Goal: Task Accomplishment & Management: Use online tool/utility

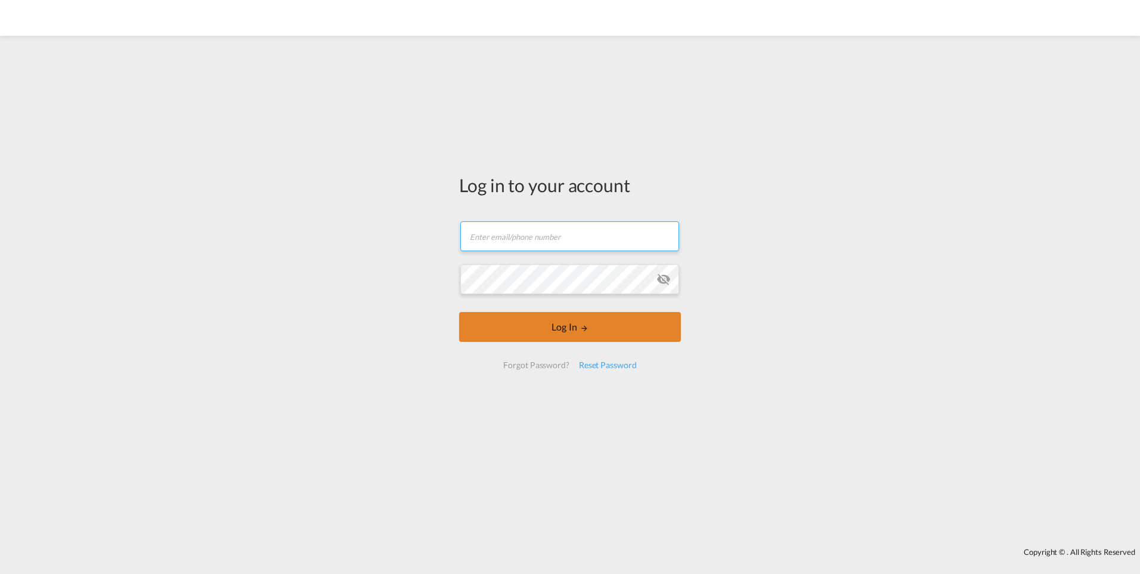
type input "[PERSON_NAME][EMAIL_ADDRESS][PERSON_NAME][DOMAIN_NAME]"
click at [572, 322] on button "Log In" at bounding box center [570, 327] width 222 height 30
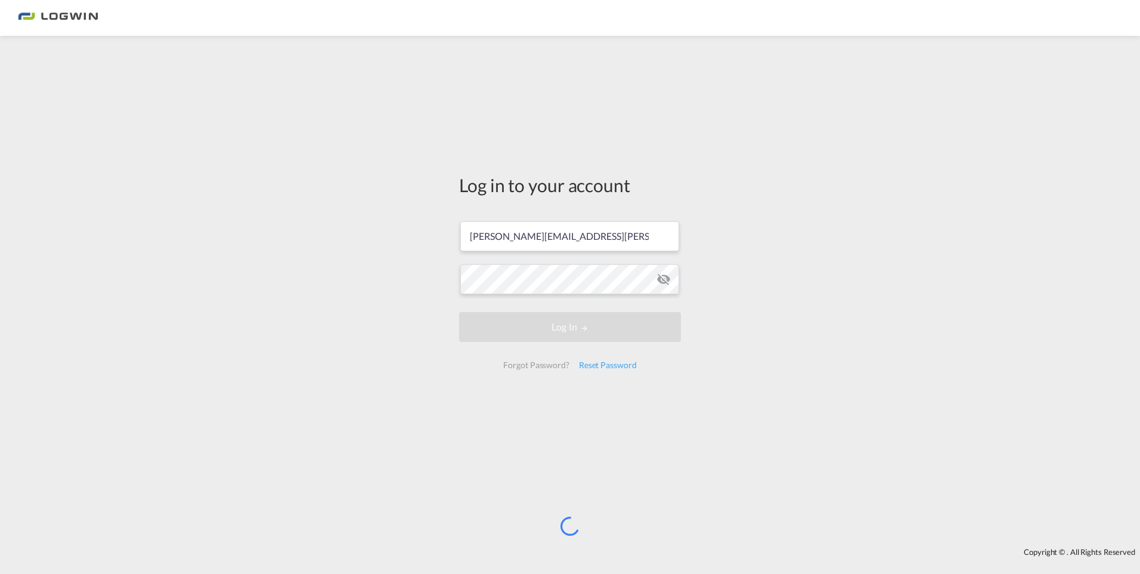
click at [566, 363] on div "Forgot Password?" at bounding box center [535, 364] width 75 height 21
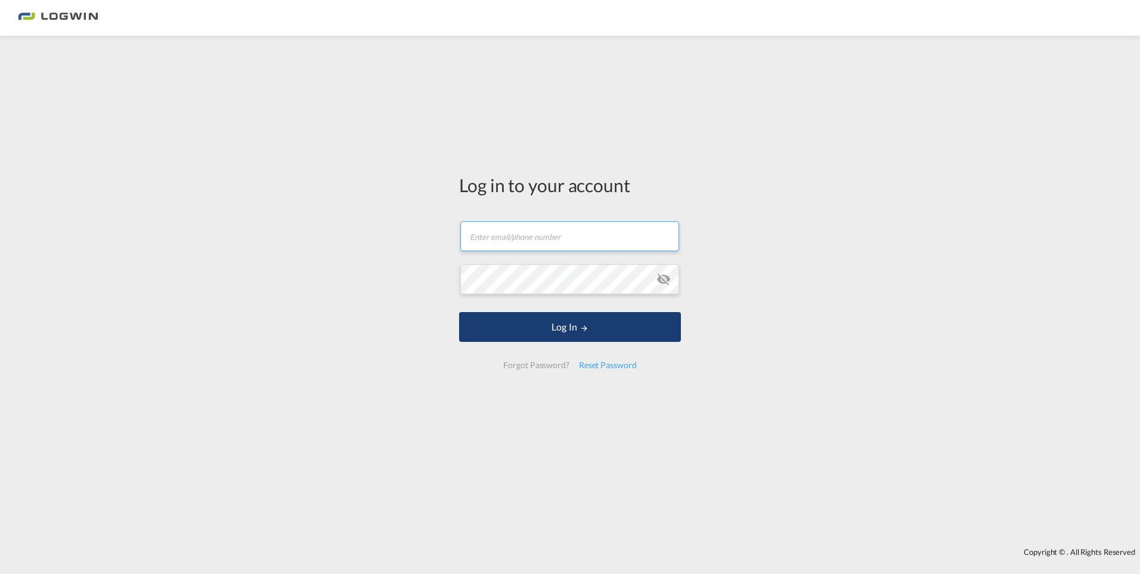
type input "[PERSON_NAME][EMAIL_ADDRESS][PERSON_NAME][DOMAIN_NAME]"
click at [581, 329] on md-icon "LOGIN" at bounding box center [584, 328] width 8 height 8
